Goal: Transaction & Acquisition: Purchase product/service

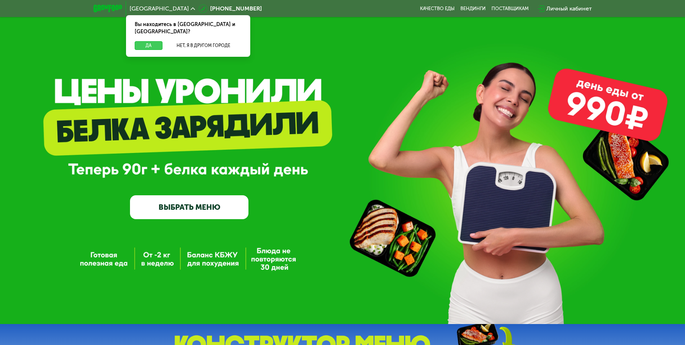
click at [147, 41] on button "Да" at bounding box center [149, 45] width 28 height 9
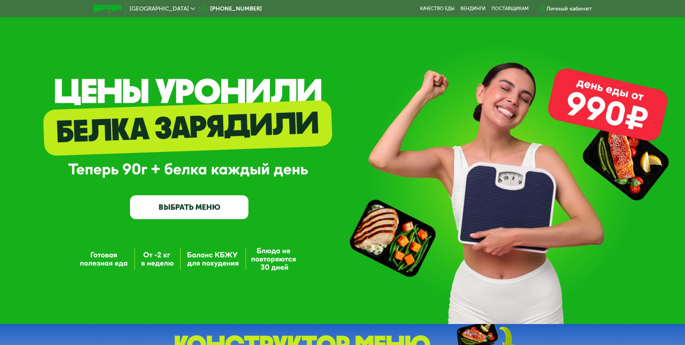
click at [217, 210] on link "ВЫБРАТЬ МЕНЮ" at bounding box center [189, 207] width 118 height 24
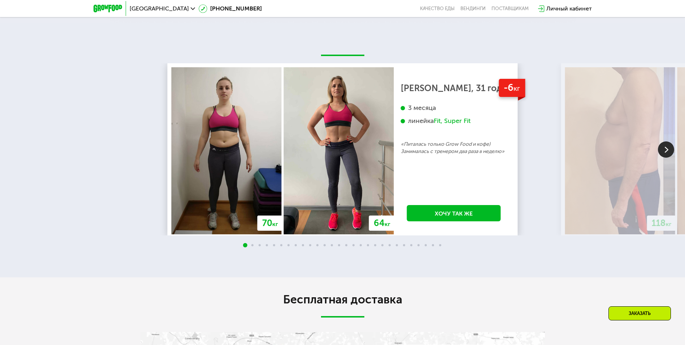
scroll to position [939, 0]
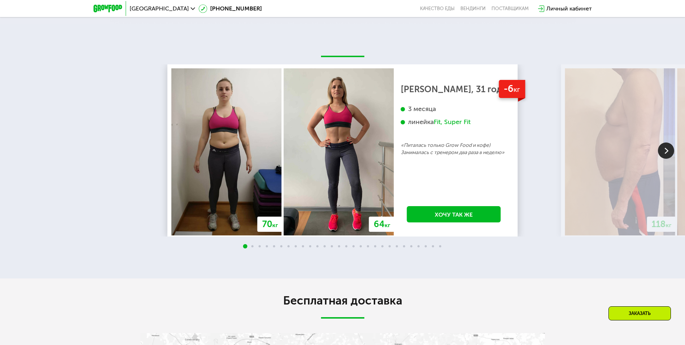
click at [464, 183] on div "70 кг 64 кг -6 кг Екатерина, 31 год 3 месяца линейка Fit, Super Fit «Питалась т…" at bounding box center [510, 150] width 685 height 172
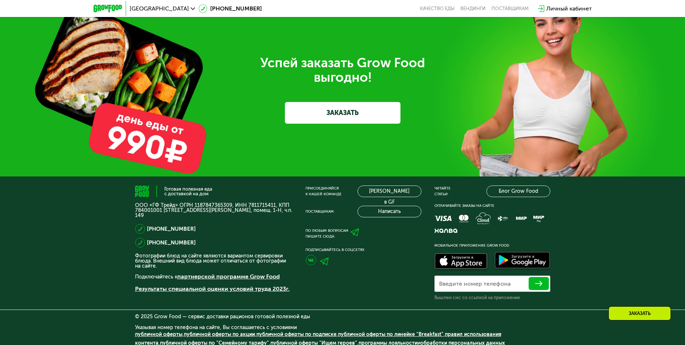
scroll to position [1838, 0]
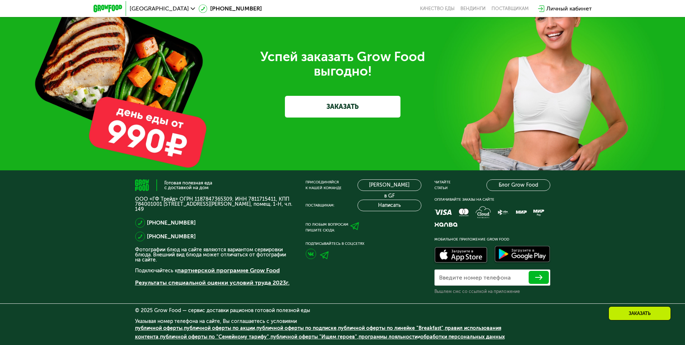
click at [342, 113] on link "ЗАКАЗАТЬ" at bounding box center [343, 107] width 116 height 22
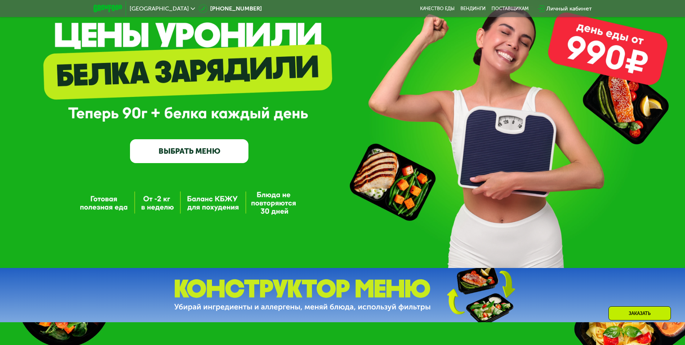
scroll to position [38, 0]
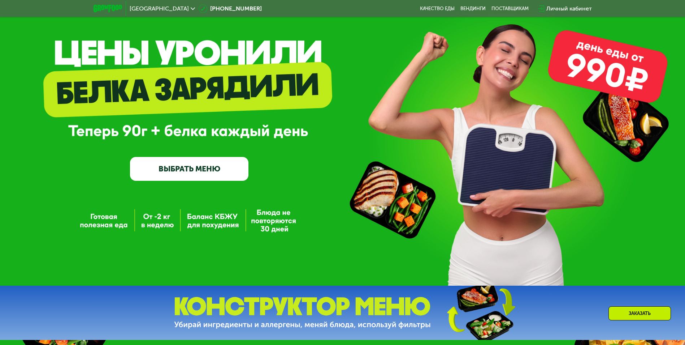
click at [180, 168] on link "ВЫБРАТЬ МЕНЮ" at bounding box center [189, 169] width 118 height 24
click at [181, 168] on link "ВЫБРАТЬ МЕНЮ" at bounding box center [189, 169] width 118 height 24
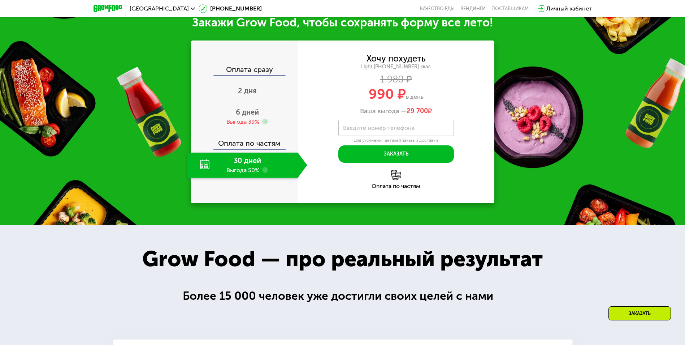
scroll to position [397, 0]
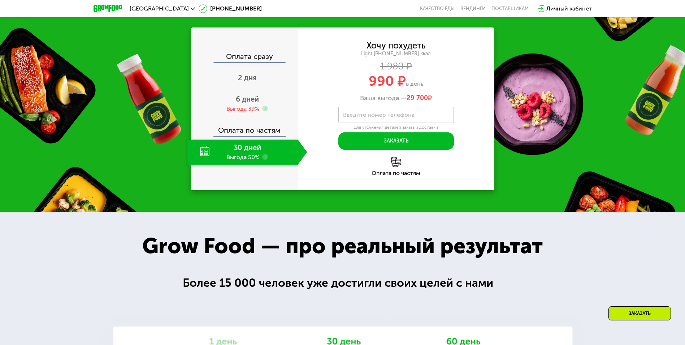
click at [631, 311] on div "Заказать" at bounding box center [640, 313] width 62 height 14
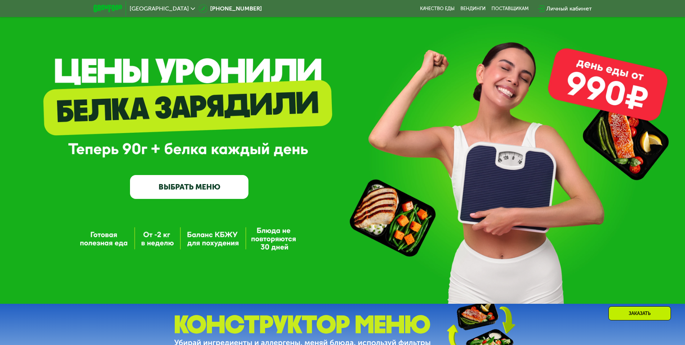
scroll to position [19, 0]
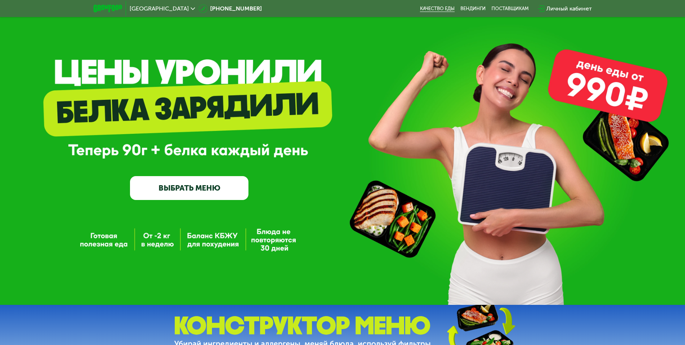
click at [433, 6] on link "Качество еды" at bounding box center [437, 9] width 35 height 6
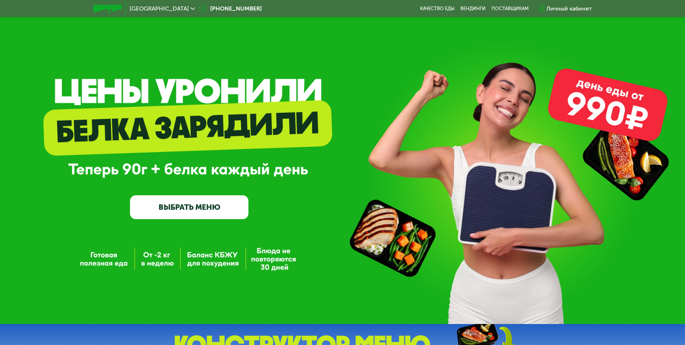
click at [196, 207] on link "ВЫБРАТЬ МЕНЮ" at bounding box center [189, 207] width 118 height 24
click at [197, 207] on link "ВЫБРАТЬ МЕНЮ" at bounding box center [189, 207] width 118 height 24
click at [198, 206] on link "ВЫБРАТЬ МЕНЮ" at bounding box center [189, 207] width 118 height 24
click at [540, 5] on icon at bounding box center [541, 8] width 7 height 7
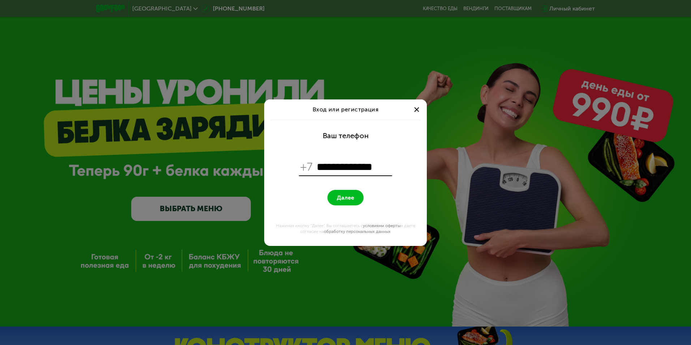
type input "**********"
click at [327, 190] on button "Далее" at bounding box center [345, 198] width 36 height 16
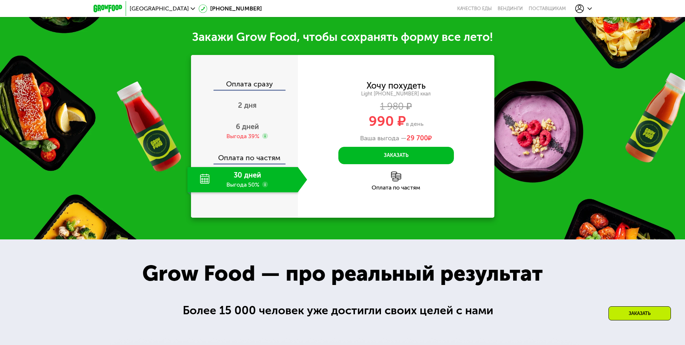
scroll to position [433, 0]
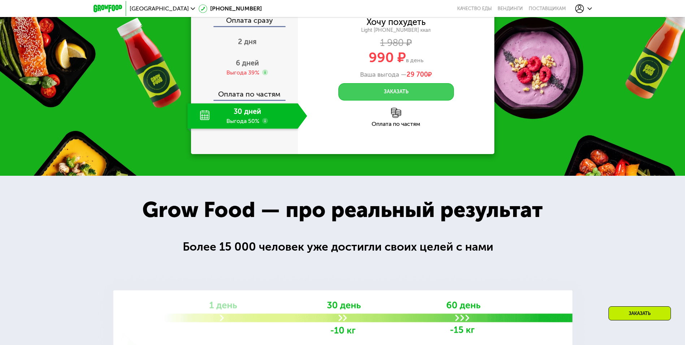
click at [402, 93] on button "Заказать" at bounding box center [396, 91] width 116 height 17
